Goal: Task Accomplishment & Management: Manage account settings

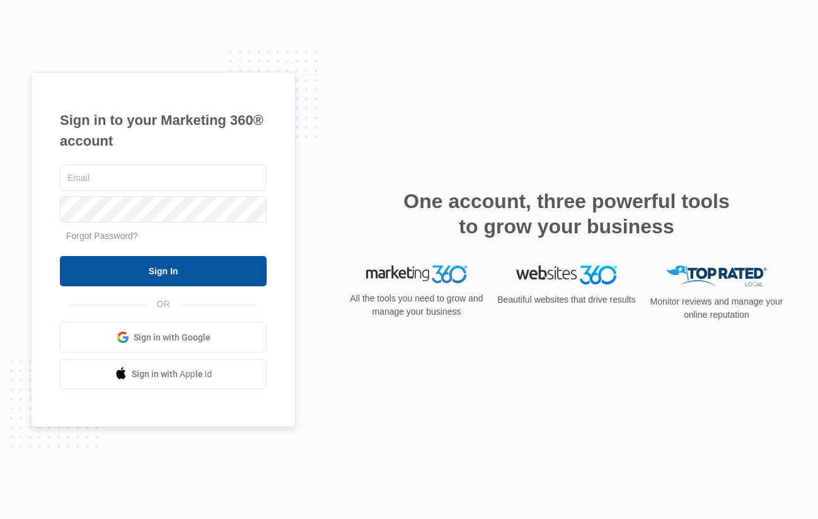
type input "[PERSON_NAME][EMAIL_ADDRESS][DOMAIN_NAME]"
click at [216, 268] on input "Sign In" at bounding box center [163, 271] width 207 height 30
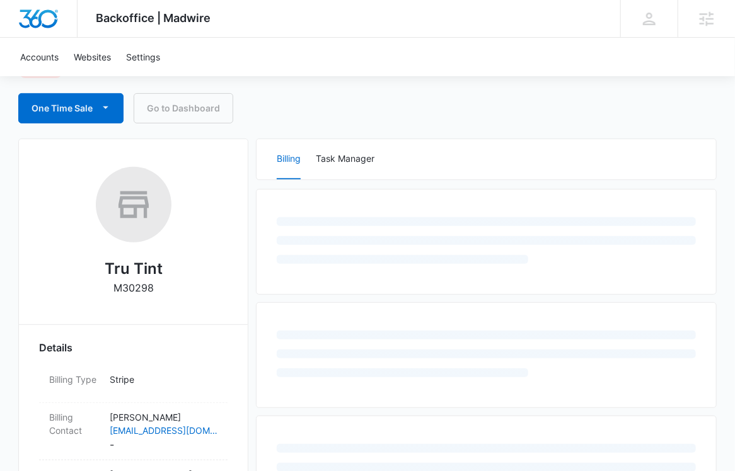
scroll to position [171, 0]
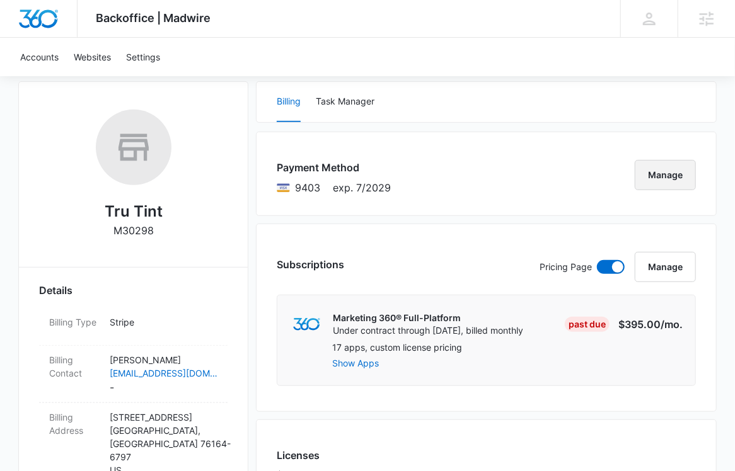
click at [674, 176] on button "Manage" at bounding box center [665, 175] width 61 height 30
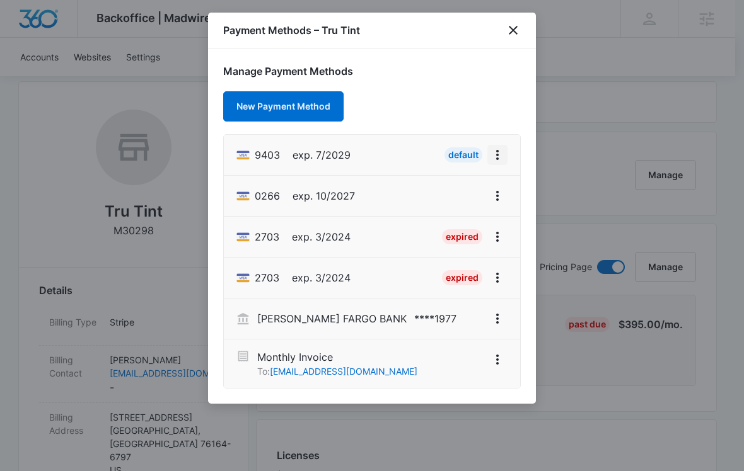
click at [496, 158] on icon "View More" at bounding box center [497, 154] width 15 height 15
click at [427, 192] on div "Edit Card" at bounding box center [449, 190] width 55 height 9
select select "7"
select select "2029"
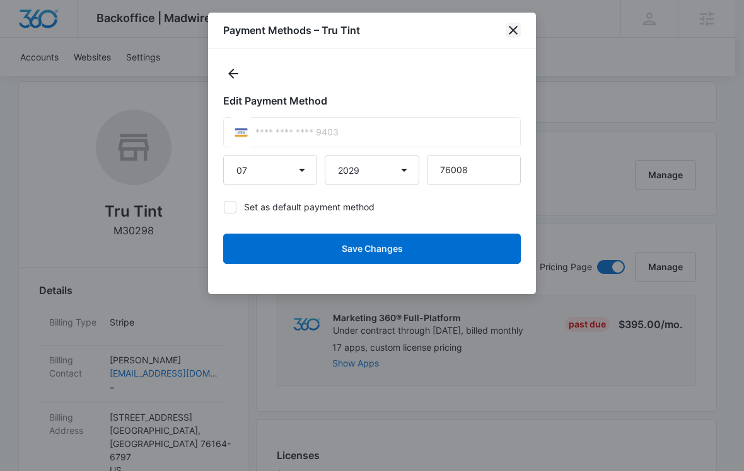
click at [511, 31] on icon "close" at bounding box center [513, 30] width 9 height 9
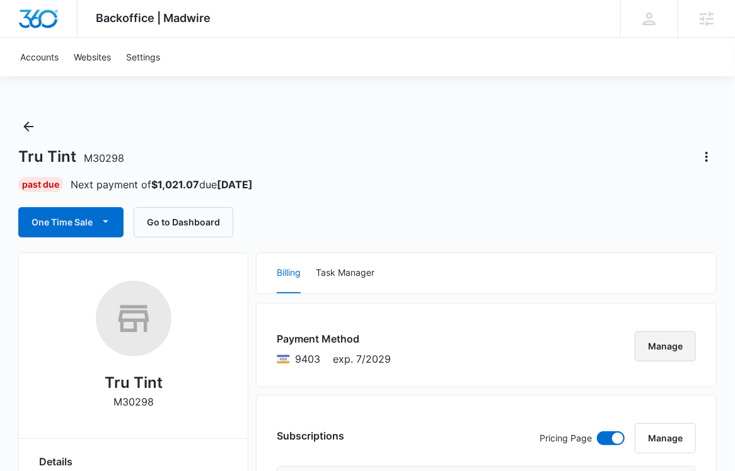
scroll to position [0, 0]
click at [601, 173] on div "Tru Tint M30298 Past Due Next payment of $1,021.07 due [DATE] One Time Sale Go …" at bounding box center [367, 177] width 698 height 121
